Goal: Task Accomplishment & Management: Manage account settings

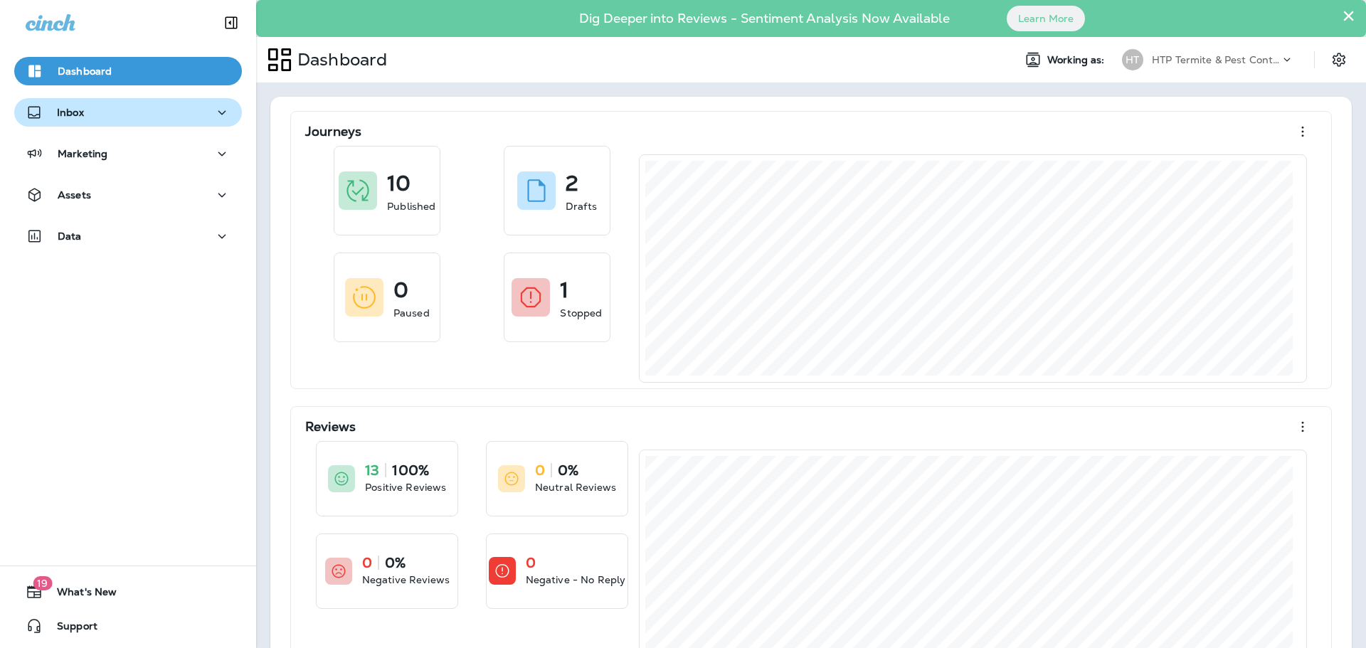
click at [111, 117] on div "Inbox" at bounding box center [128, 113] width 205 height 18
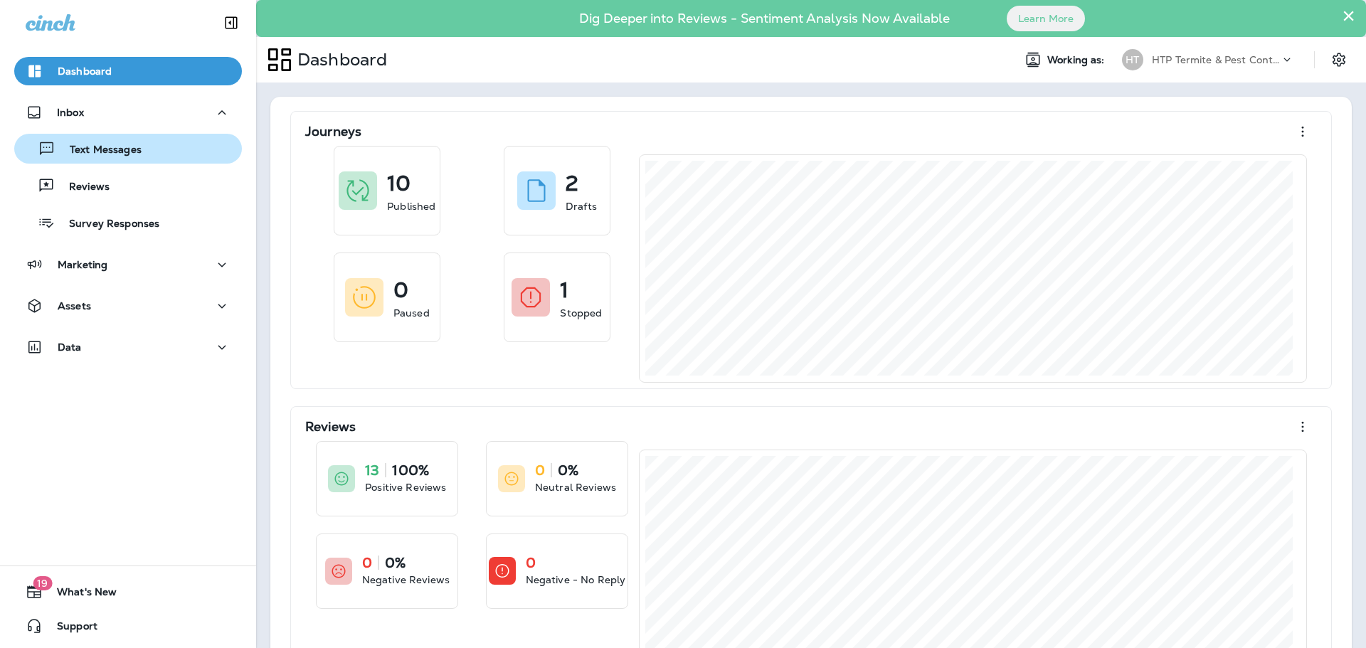
click at [122, 137] on button "Text Messages" at bounding box center [128, 149] width 228 height 30
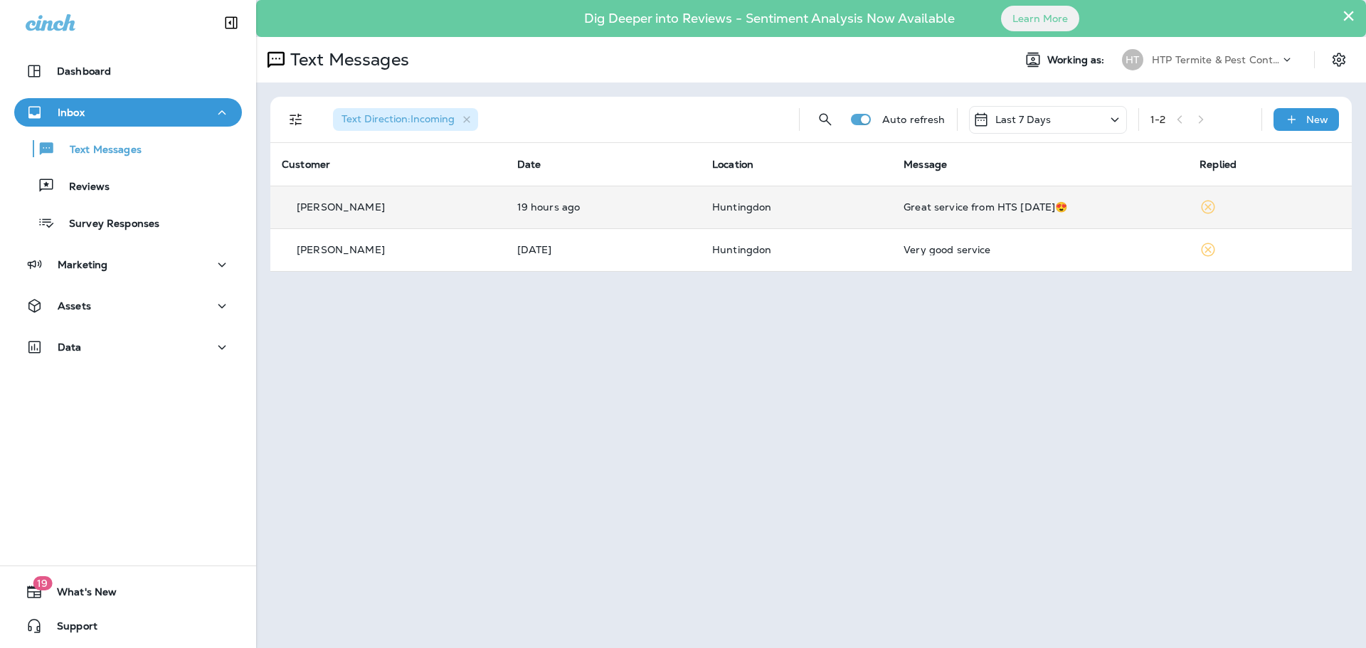
click at [903, 205] on div "Great service from HTS [DATE]😍" at bounding box center [1039, 206] width 273 height 11
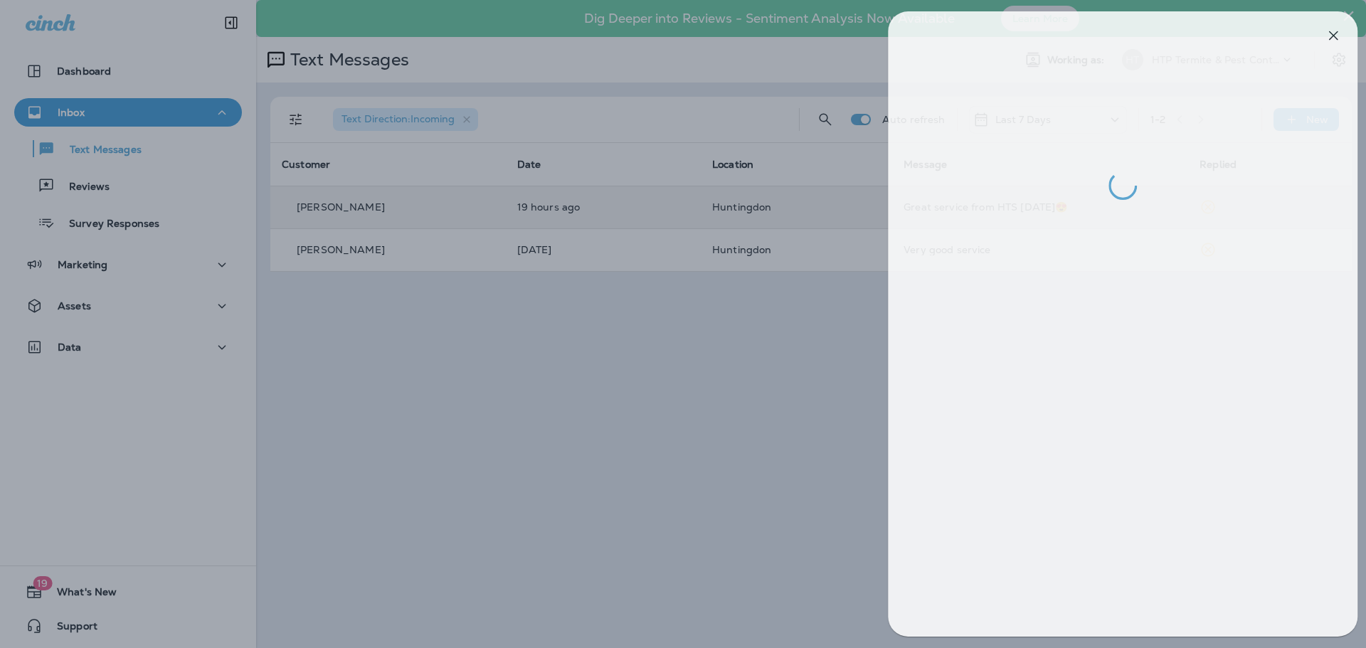
click at [684, 427] on div at bounding box center [693, 324] width 1366 height 648
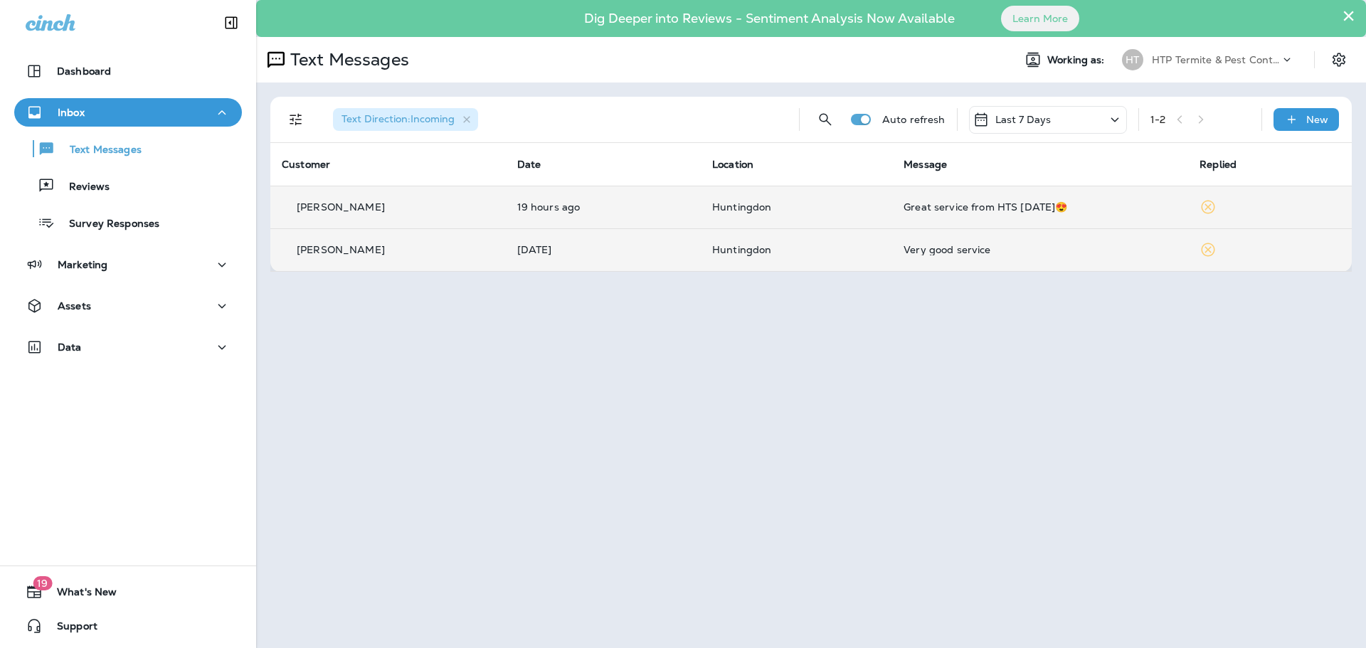
click at [415, 253] on div "[PERSON_NAME]" at bounding box center [388, 250] width 213 height 15
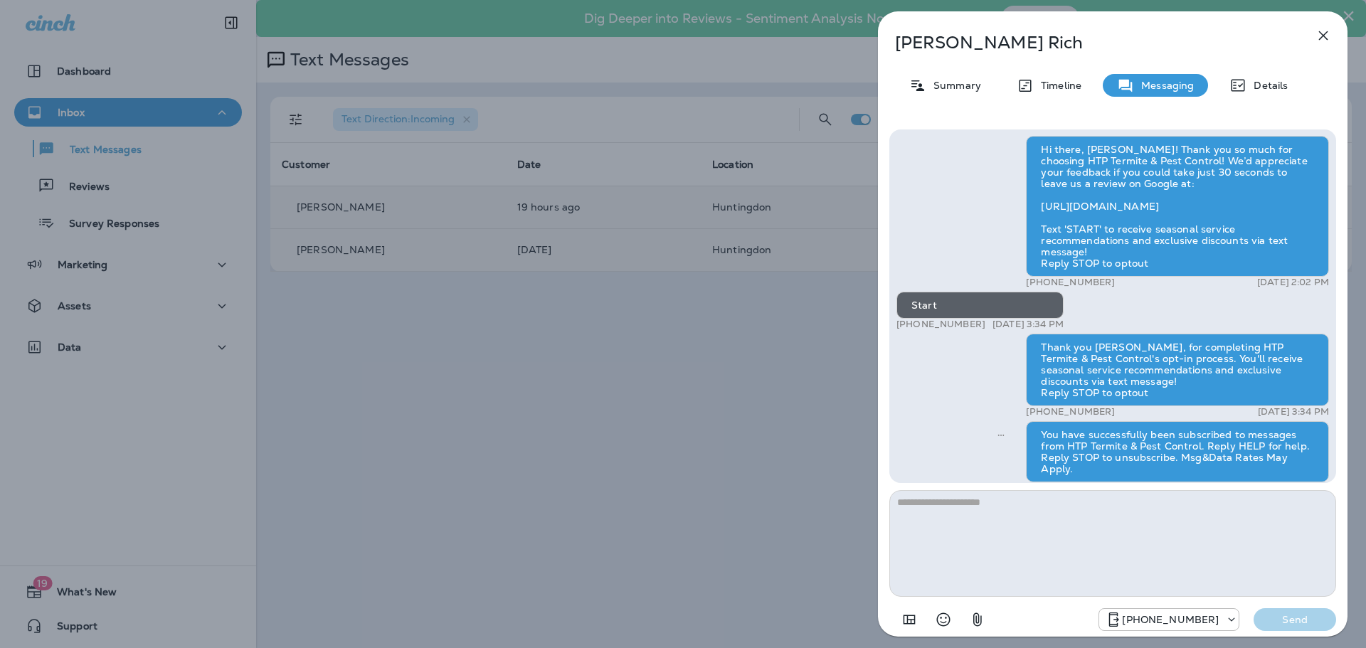
scroll to position [-197, 0]
click at [620, 442] on div "[PERSON_NAME] Summary Timeline Messaging Details Hi there, [PERSON_NAME]! Thank…" at bounding box center [683, 324] width 1366 height 648
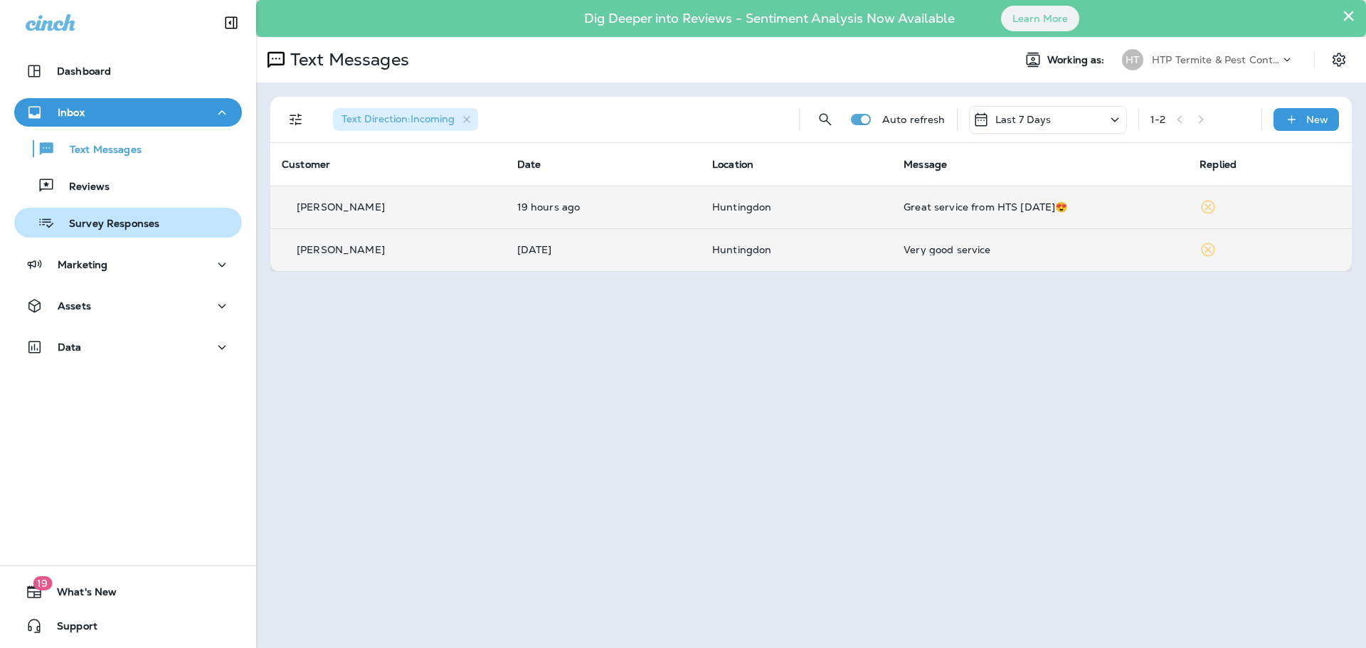
click at [99, 229] on p "Survey Responses" at bounding box center [107, 225] width 105 height 14
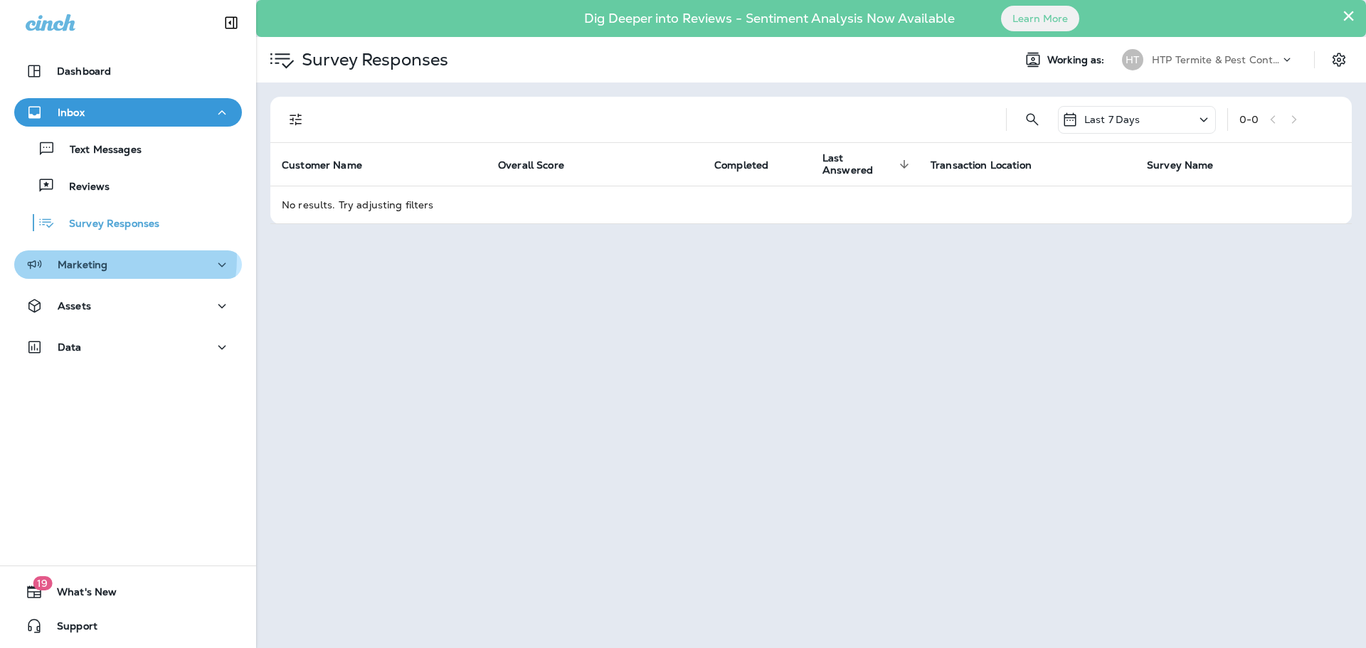
click at [89, 257] on div "Marketing" at bounding box center [67, 265] width 82 height 18
